Goal: Transaction & Acquisition: Purchase product/service

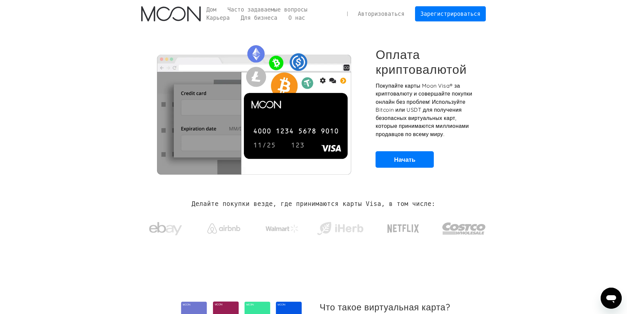
click at [402, 15] on font "Авторизоваться" at bounding box center [381, 14] width 47 height 7
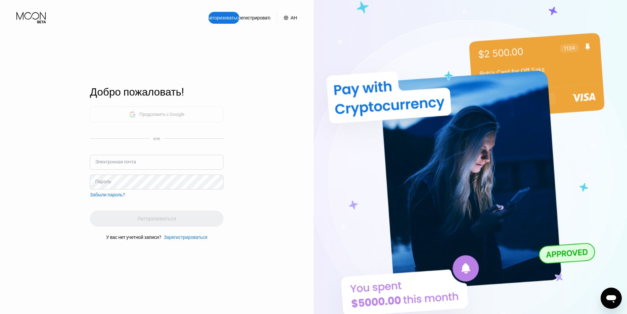
click at [193, 111] on div "Продолжить с Google" at bounding box center [157, 114] width 134 height 16
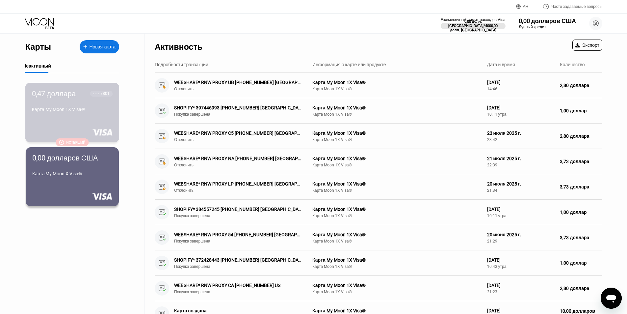
click at [82, 142] on font "Истекший" at bounding box center [75, 142] width 19 height 4
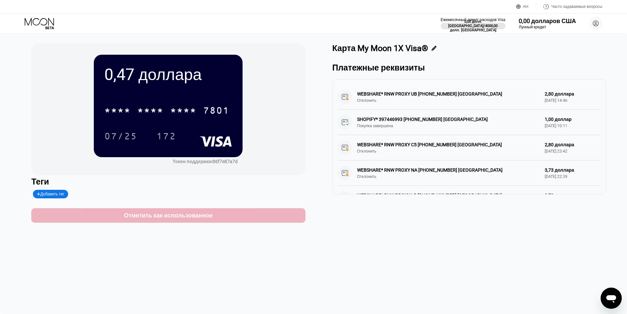
click at [144, 219] on font "Отметить как использованное" at bounding box center [168, 215] width 89 height 7
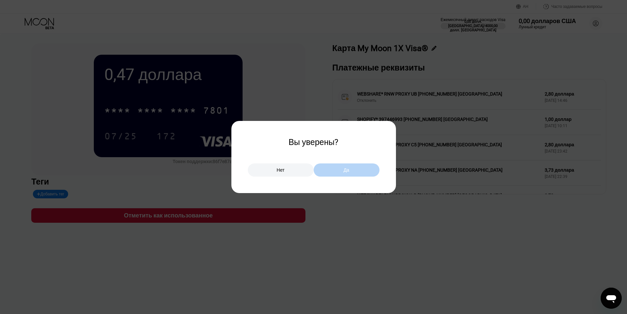
click at [355, 171] on div "Да" at bounding box center [347, 169] width 66 height 13
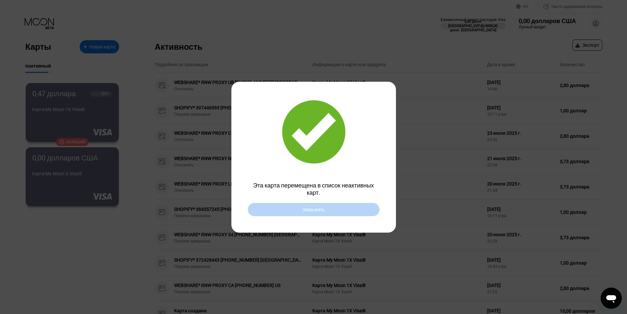
click at [316, 214] on div "Закрывать" at bounding box center [314, 209] width 132 height 13
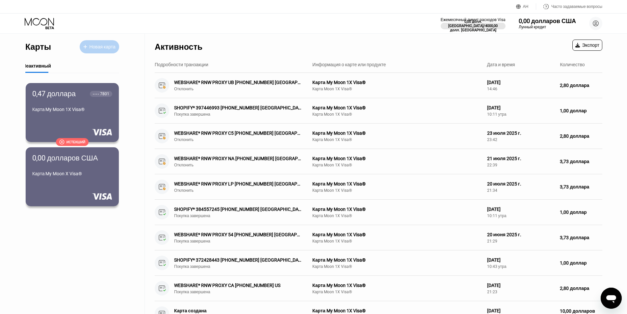
click at [103, 48] on font "Новая карта" at bounding box center [102, 46] width 26 height 5
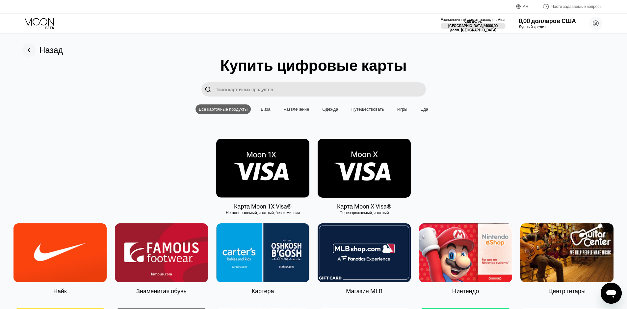
click at [276, 165] on img at bounding box center [262, 168] width 93 height 59
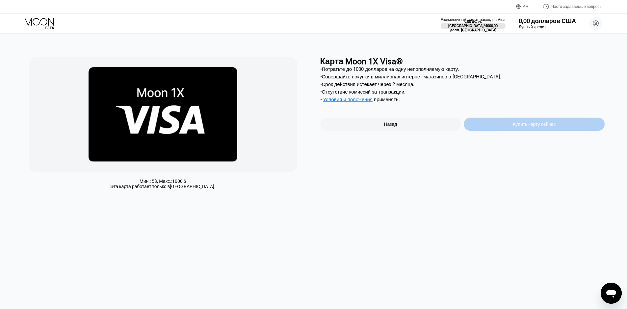
click at [547, 127] on font "Купить карту сейчас" at bounding box center [534, 123] width 43 height 5
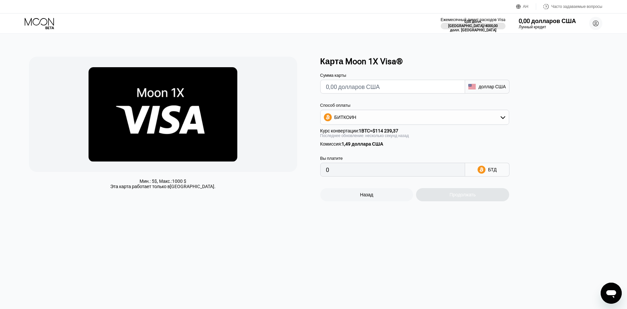
click at [351, 90] on input "text" at bounding box center [393, 86] width 134 height 13
click at [386, 128] on div "Способ оплаты БИТКОИН Курс конвертации: 1 BTC ≈ $114 239,37 Последнее обновлени…" at bounding box center [414, 125] width 189 height 44
click at [358, 85] on input "text" at bounding box center [393, 86] width 134 height 13
drag, startPoint x: 490, startPoint y: 92, endPoint x: 461, endPoint y: 91, distance: 29.3
click at [490, 89] on font "доллар США" at bounding box center [492, 86] width 27 height 5
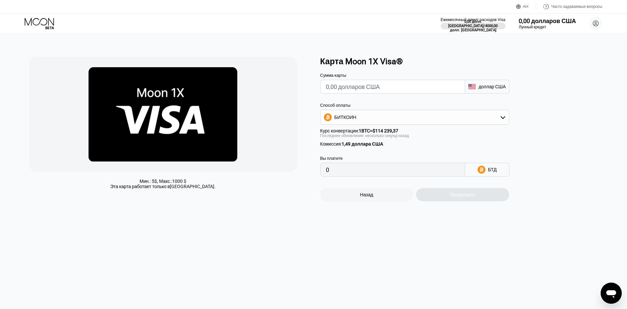
drag, startPoint x: 414, startPoint y: 89, endPoint x: 419, endPoint y: 93, distance: 6.3
click at [417, 90] on input "text" at bounding box center [393, 86] width 134 height 13
click at [442, 124] on div "БИТКОИН" at bounding box center [415, 117] width 188 height 13
click at [374, 152] on div "USDT на TRON" at bounding box center [418, 149] width 171 height 5
type input "0.00"
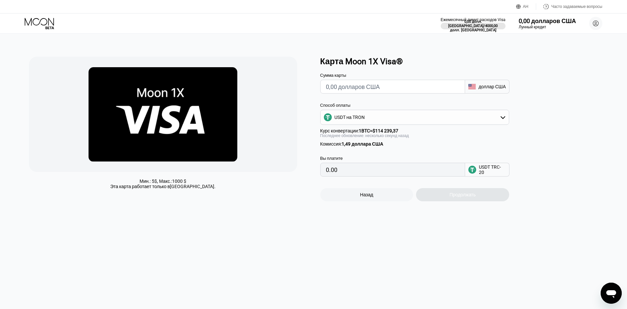
click at [365, 85] on input "text" at bounding box center [393, 86] width 134 height 13
click at [479, 116] on div "USDT на TRON" at bounding box center [415, 117] width 188 height 13
drag, startPoint x: 527, startPoint y: 92, endPoint x: 506, endPoint y: 93, distance: 20.4
click at [526, 92] on div "Сумма карты доллар США" at bounding box center [425, 79] width 211 height 27
click at [595, 104] on div "Карта Moon 1X Visa® Сумма карты доллар США Способ оплаты USDT на TRON БИТКОИН U…" at bounding box center [462, 129] width 285 height 145
